Goal: Information Seeking & Learning: Find specific page/section

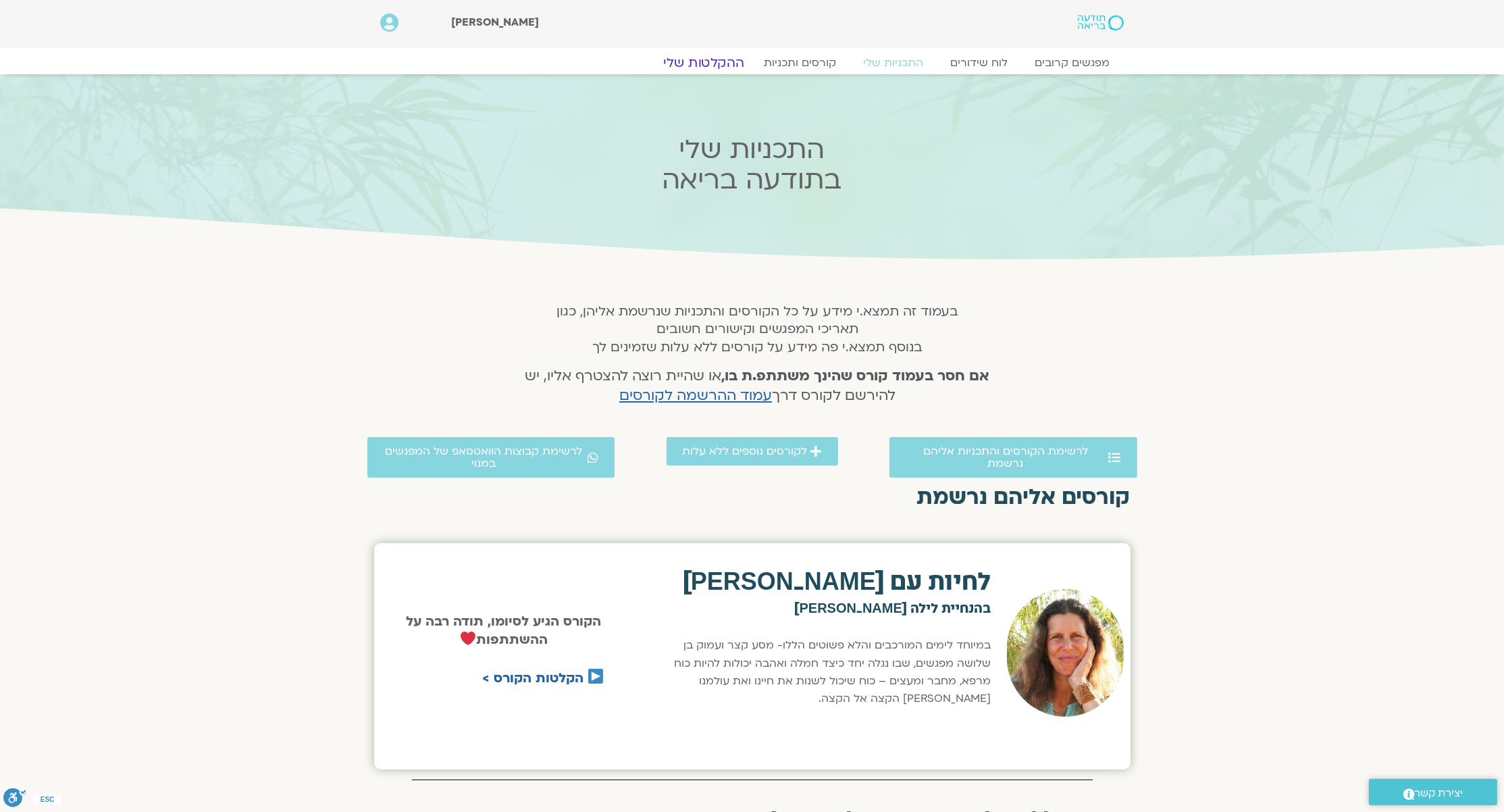
click at [682, 60] on link "ההקלטות שלי" at bounding box center [704, 62] width 114 height 16
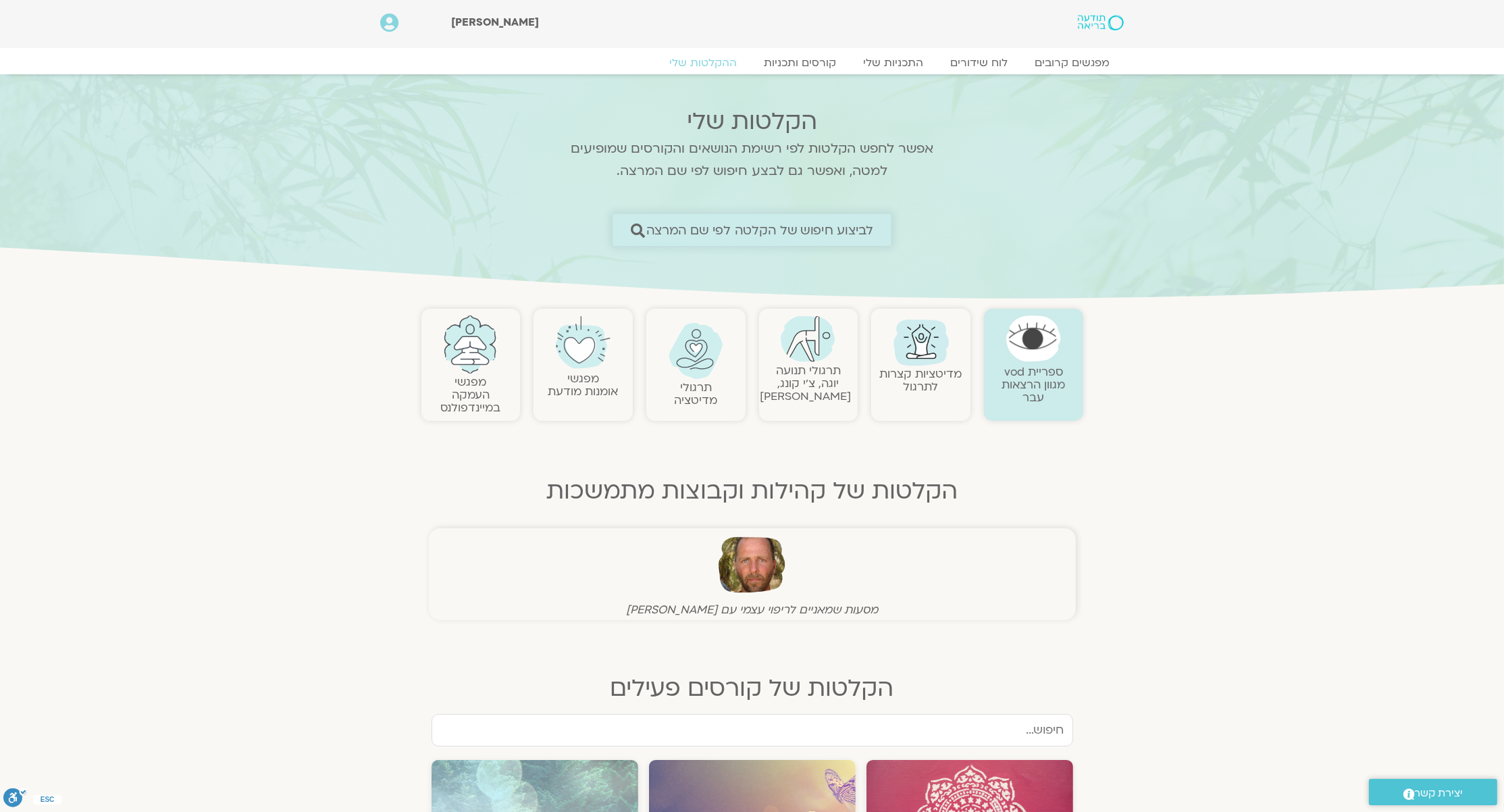
click at [782, 241] on link "לביצוע חיפוש של הקלטה לפי שם המרצה" at bounding box center [752, 230] width 279 height 32
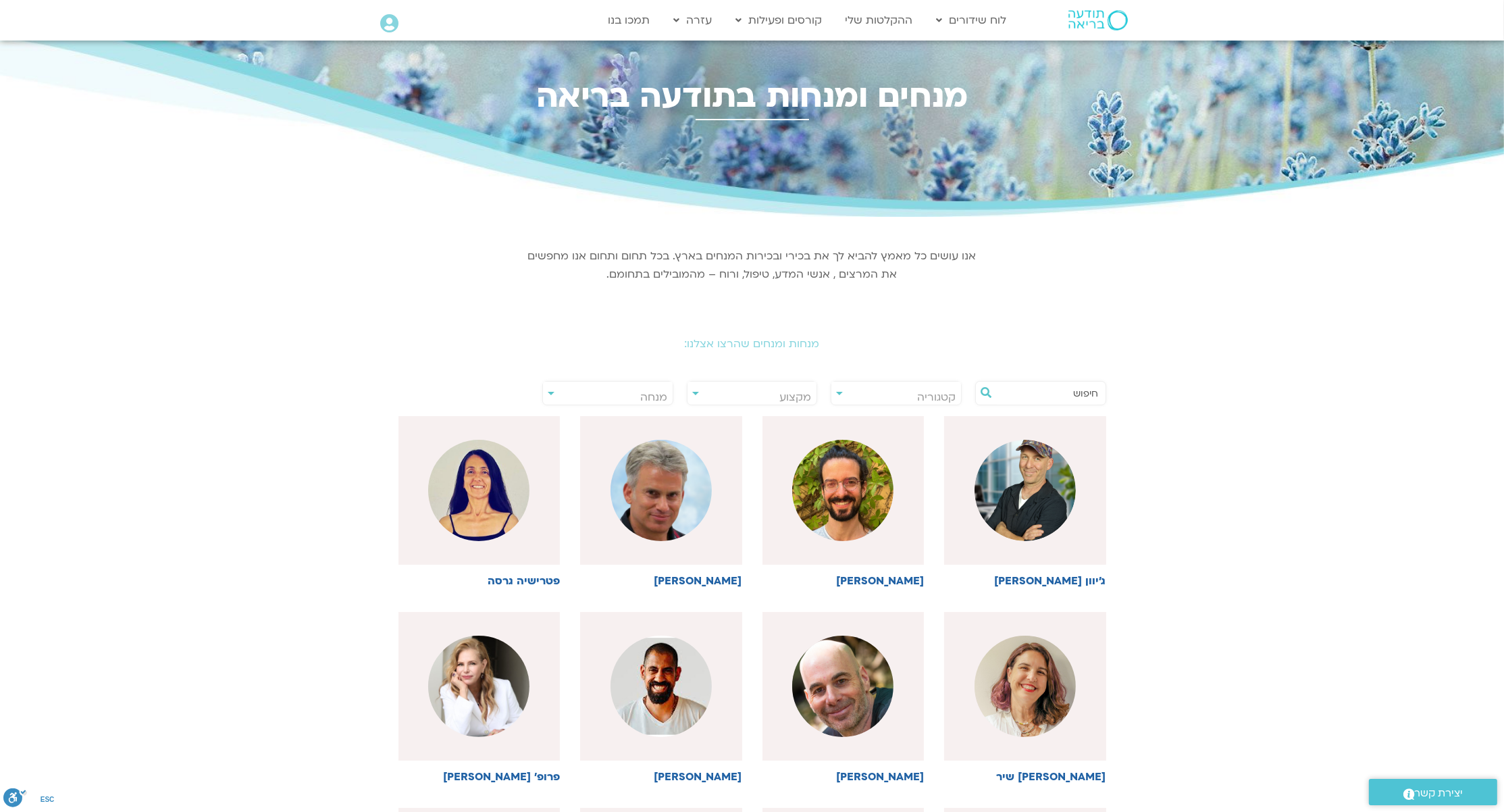
click at [595, 392] on span "מנחה" at bounding box center [608, 397] width 130 height 31
type input "x"
type input "סי"
select select "*****"
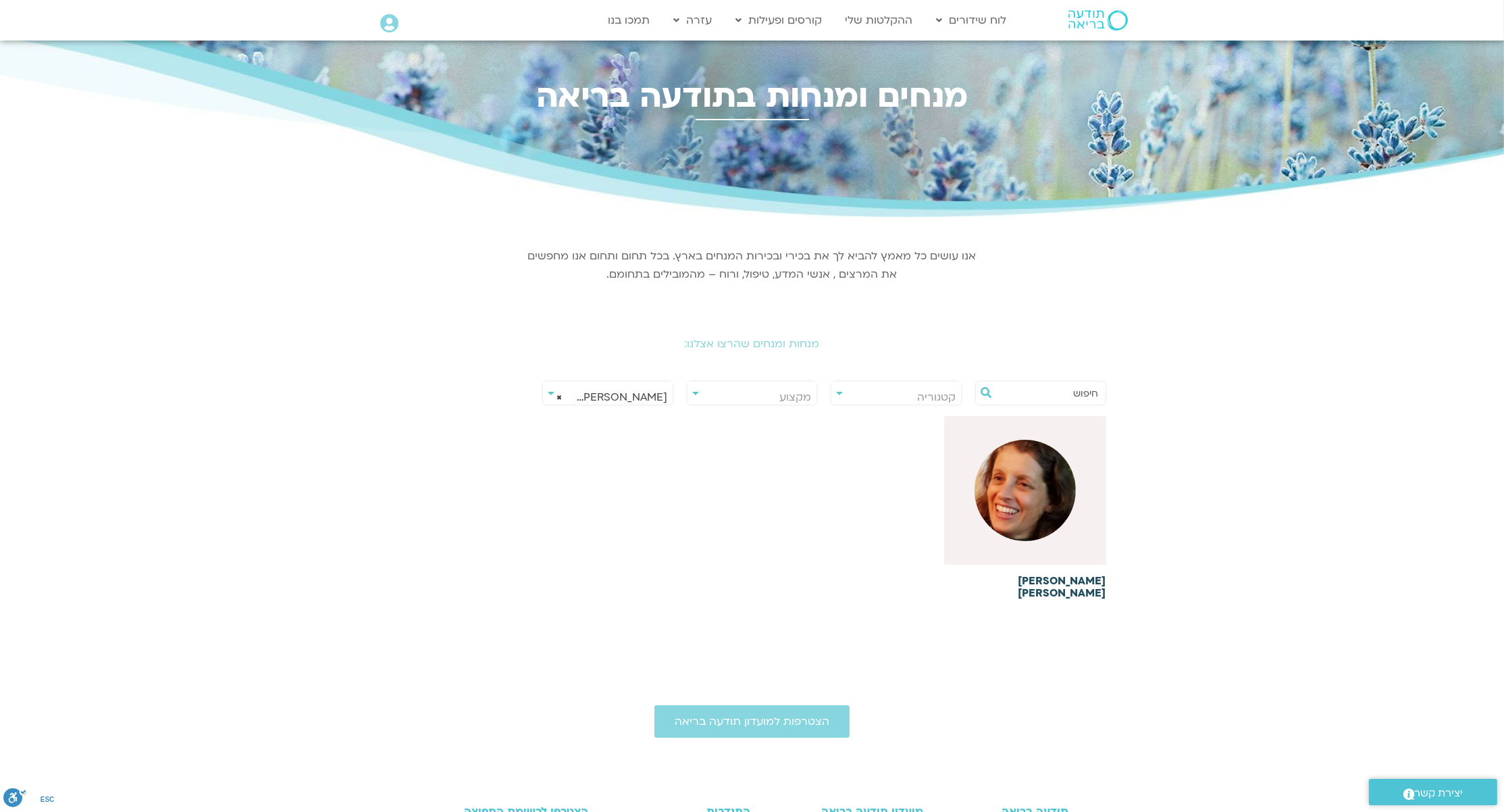
click at [1006, 507] on img at bounding box center [1025, 490] width 102 height 102
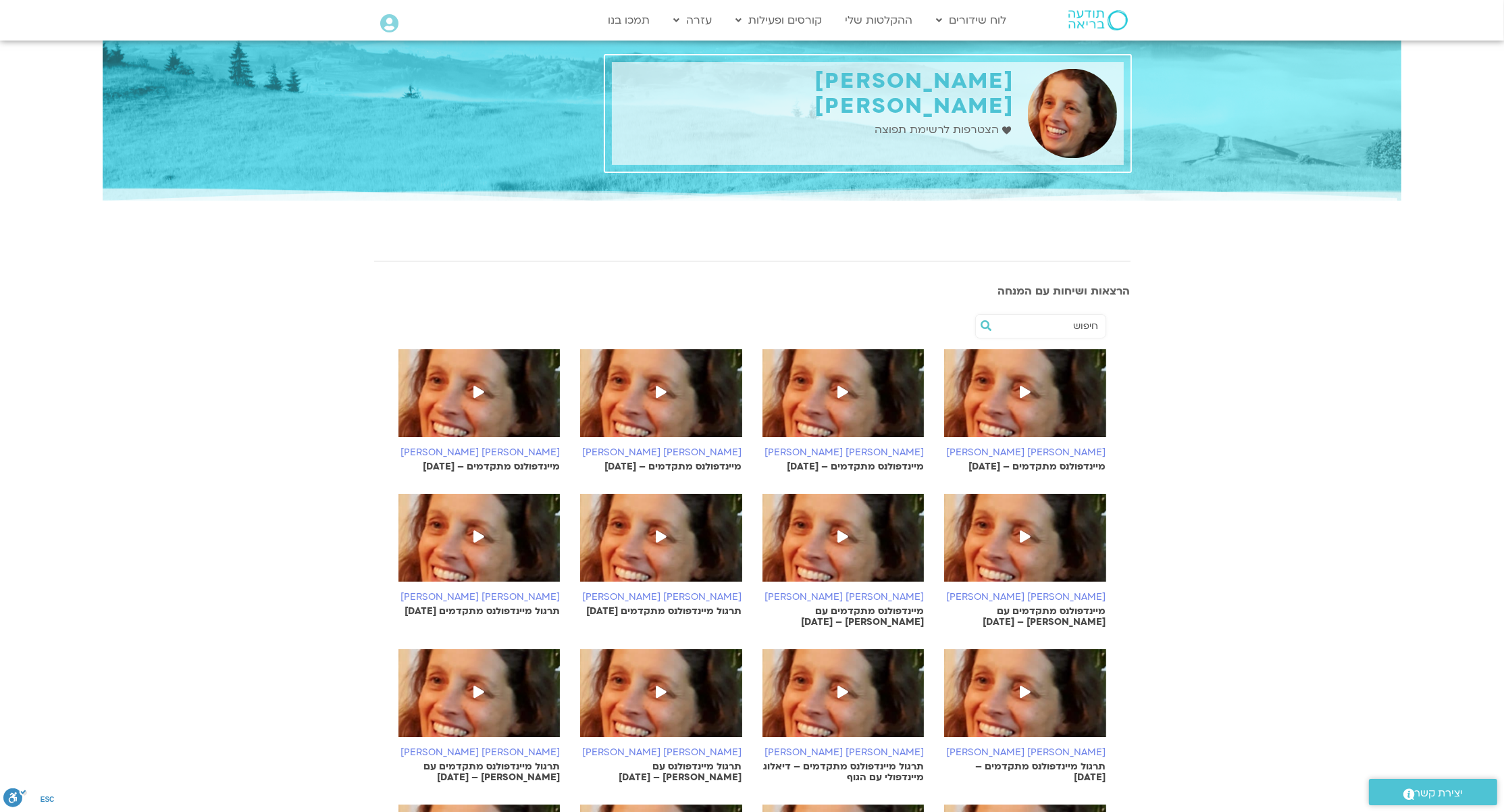
click at [972, 412] on img at bounding box center [1025, 399] width 162 height 102
